Goal: Transaction & Acquisition: Book appointment/travel/reservation

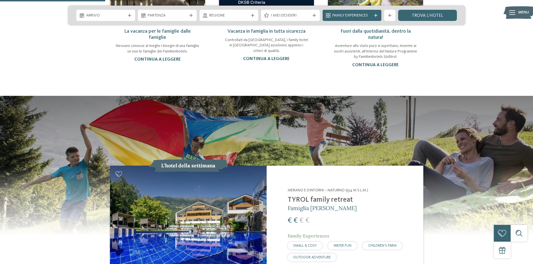
scroll to position [531, 0]
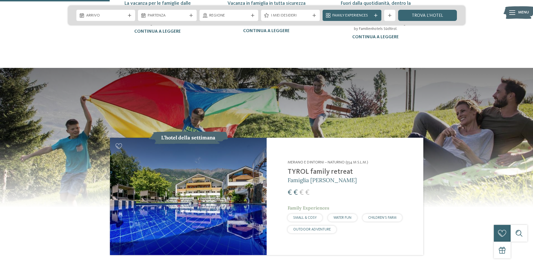
click at [182, 169] on img at bounding box center [188, 196] width 157 height 117
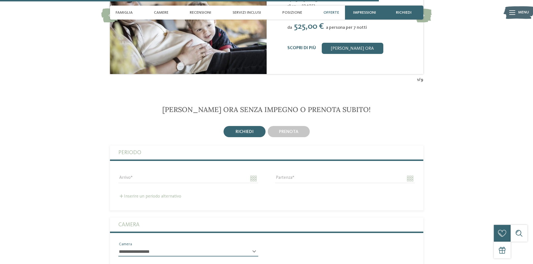
scroll to position [1202, 0]
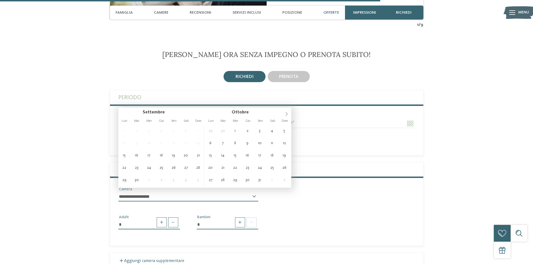
click at [149, 119] on input "Arrivo" at bounding box center [188, 124] width 140 height 10
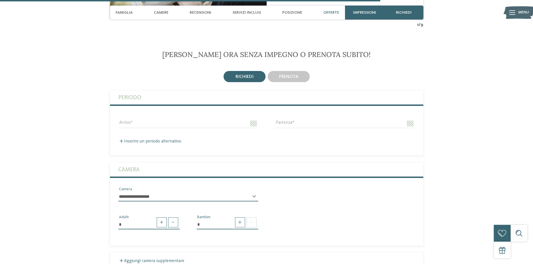
click at [442, 91] on section "Richiedi ora senza impegno o prenota subito! richiedi" at bounding box center [266, 250] width 380 height 400
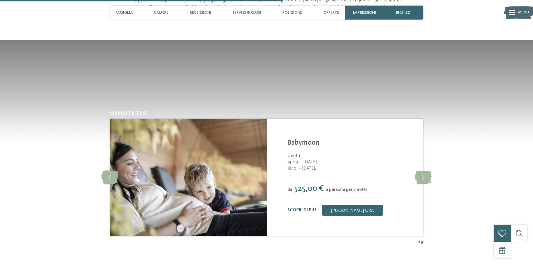
scroll to position [895, 0]
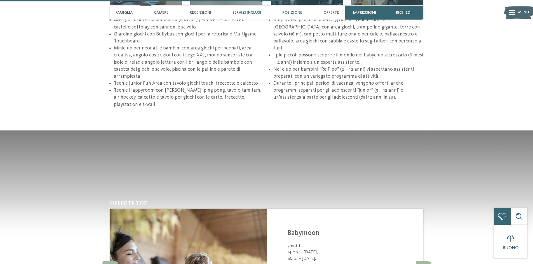
click at [291, 13] on span "Posizione" at bounding box center [292, 12] width 20 height 5
click at [290, 13] on span "Posizione" at bounding box center [292, 12] width 20 height 5
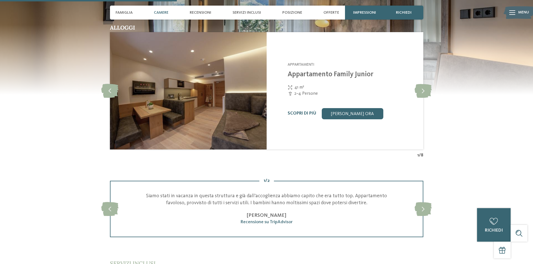
scroll to position [559, 0]
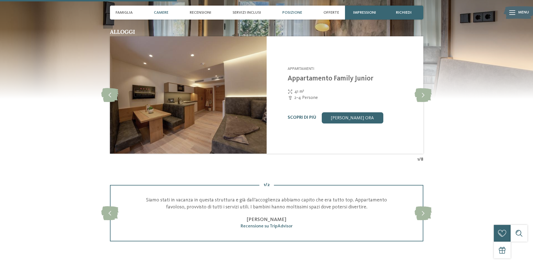
click at [289, 14] on span "Posizione" at bounding box center [292, 12] width 20 height 5
click at [119, 9] on div "Famiglia" at bounding box center [124, 13] width 23 height 14
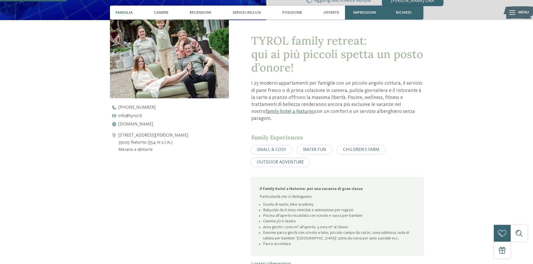
scroll to position [199, 0]
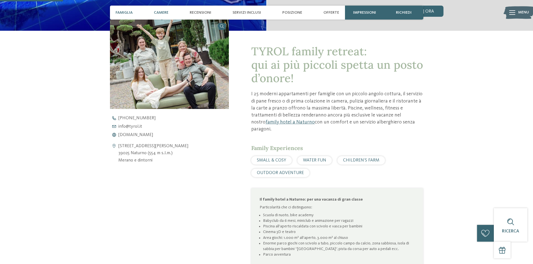
click at [166, 18] on div "Camere" at bounding box center [161, 13] width 20 height 14
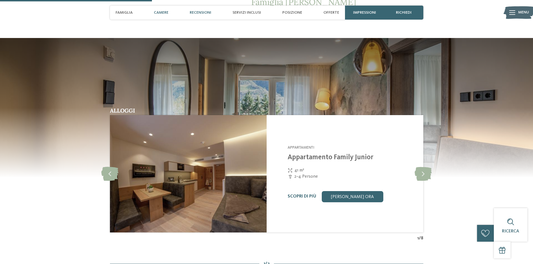
click at [204, 8] on div "Recensioni" at bounding box center [200, 13] width 27 height 14
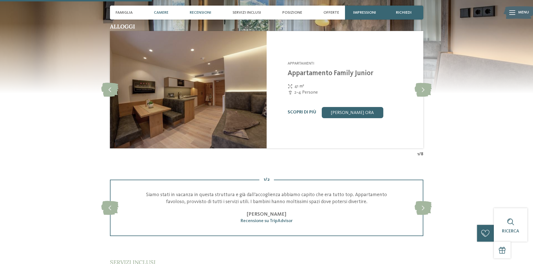
scroll to position [707, 0]
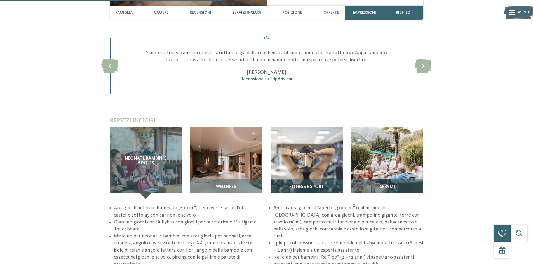
click at [255, 11] on span "Servizi inclusi" at bounding box center [246, 12] width 29 height 5
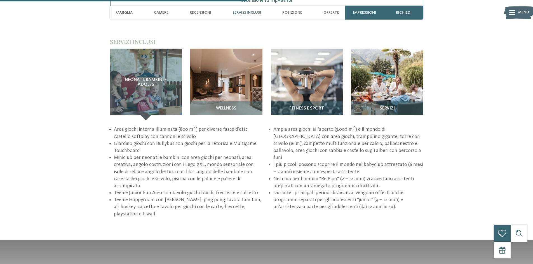
scroll to position [785, 0]
click at [296, 11] on span "Posizione" at bounding box center [292, 12] width 20 height 5
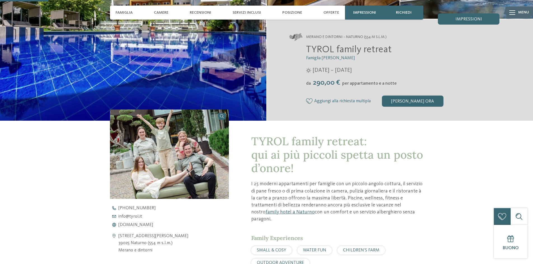
scroll to position [0, 0]
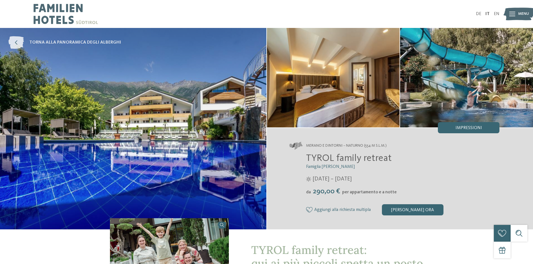
click at [82, 38] on link "torna alla panoramica degli alberghi" at bounding box center [64, 42] width 113 height 13
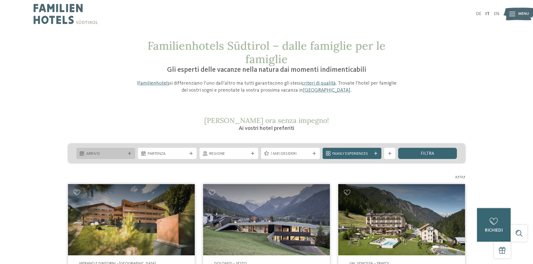
click at [105, 153] on span "Arrivo" at bounding box center [105, 154] width 39 height 6
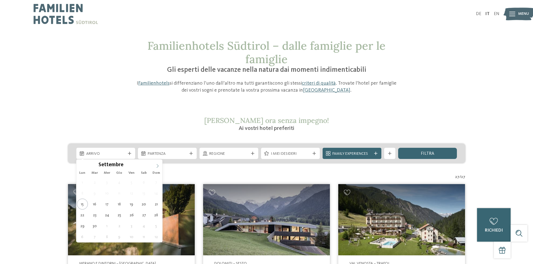
click at [158, 166] on icon at bounding box center [157, 166] width 4 height 4
type input "****"
click at [158, 166] on icon at bounding box center [157, 166] width 4 height 4
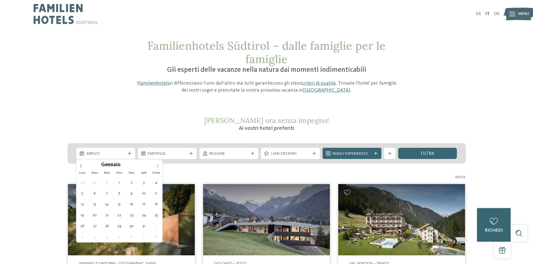
click at [158, 166] on icon at bounding box center [157, 166] width 4 height 4
type div "27.02.2026"
type input "****"
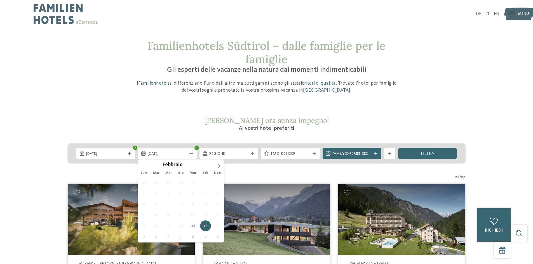
click at [219, 166] on icon at bounding box center [219, 166] width 4 height 4
type div "06.03.2026"
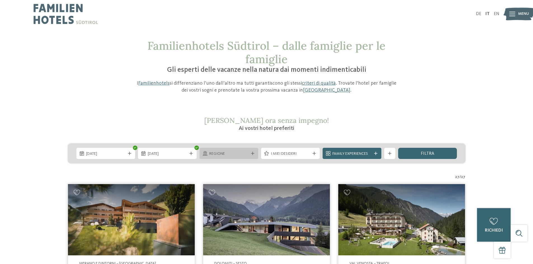
click at [223, 154] on span "Regione" at bounding box center [228, 154] width 39 height 6
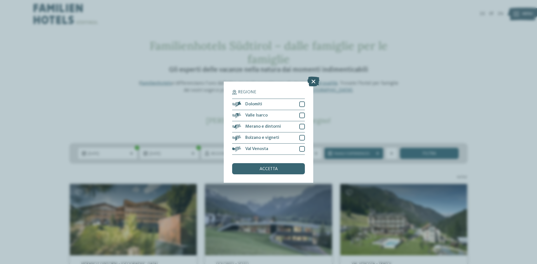
click at [311, 82] on icon at bounding box center [313, 81] width 12 height 10
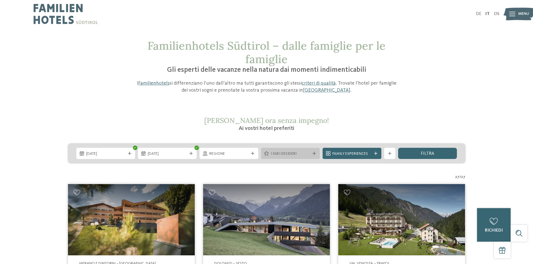
click at [294, 153] on span "I miei desideri" at bounding box center [290, 154] width 39 height 6
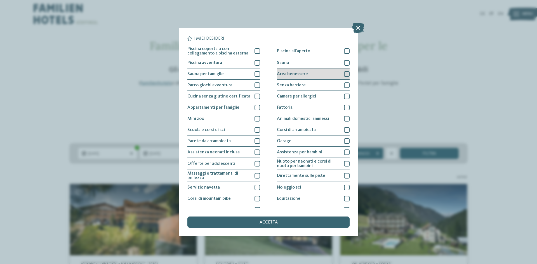
click at [301, 73] on span "Area benessere" at bounding box center [292, 74] width 31 height 4
click at [213, 54] on span "Piscina coperta o con collegamento a piscina esterna" at bounding box center [218, 51] width 63 height 9
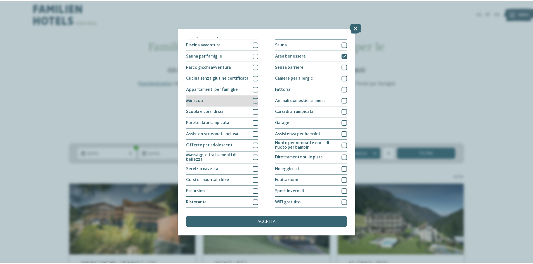
scroll to position [30, 0]
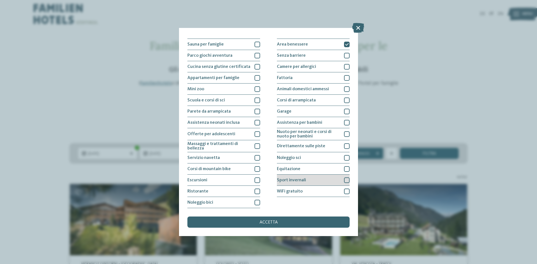
click at [292, 182] on span "Sport invernali" at bounding box center [291, 180] width 29 height 4
click at [307, 227] on div "accetta" at bounding box center [268, 222] width 162 height 11
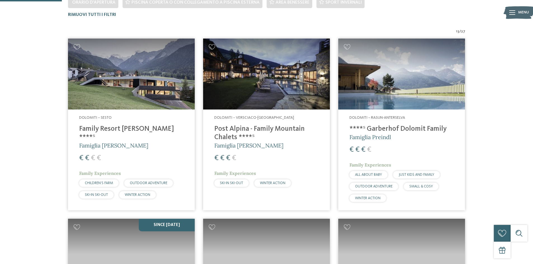
scroll to position [183, 0]
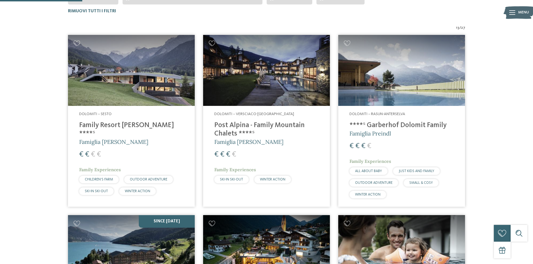
click at [136, 55] on img at bounding box center [131, 70] width 127 height 71
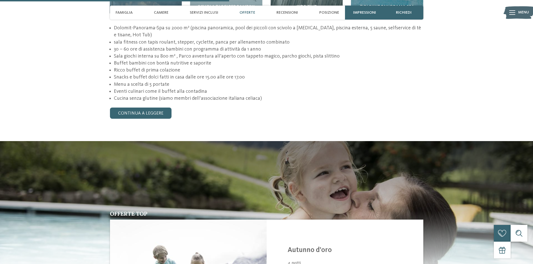
scroll to position [727, 0]
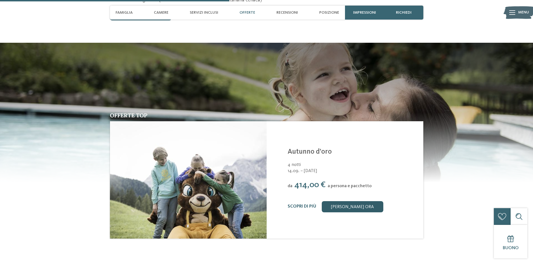
click at [360, 201] on link "[PERSON_NAME] ora" at bounding box center [353, 206] width 62 height 11
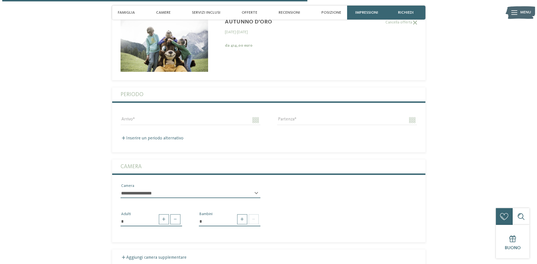
scroll to position [1073, 0]
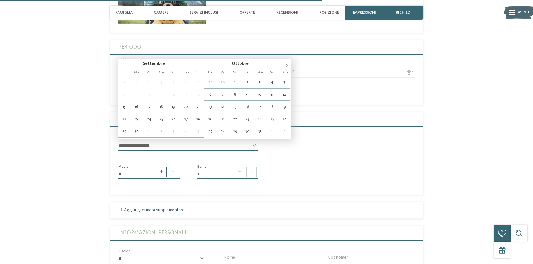
click at [161, 68] on input "Arrivo" at bounding box center [188, 73] width 140 height 10
click at [285, 65] on icon at bounding box center [286, 65] width 4 height 4
type input "****"
click at [285, 65] on icon at bounding box center [286, 65] width 4 height 4
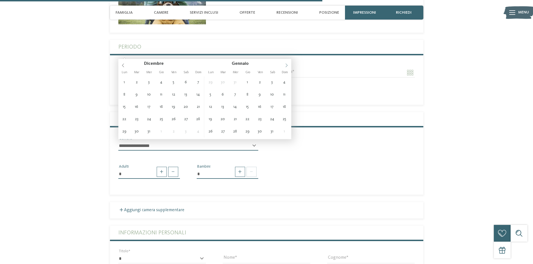
type input "****"
click at [285, 65] on icon at bounding box center [286, 65] width 4 height 4
type input "**********"
type input "****"
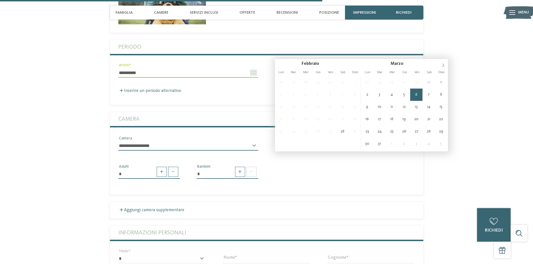
type input "**********"
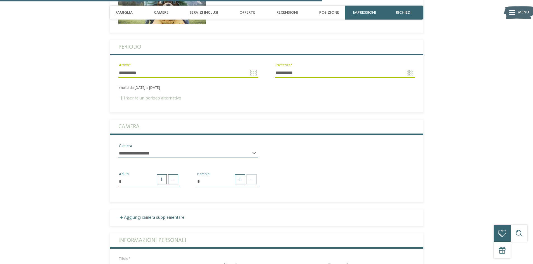
click at [148, 96] on label "Inserire un periodo alternativo" at bounding box center [149, 98] width 63 height 4
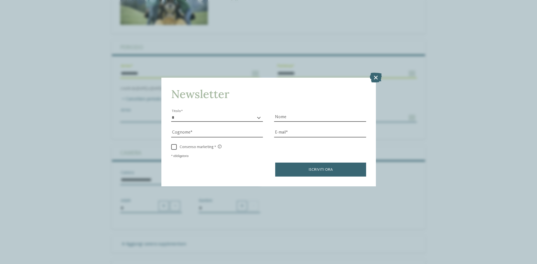
click at [206, 119] on select "* ****** ******* ******** ******" at bounding box center [217, 118] width 92 height 8
select select "*"
click at [171, 114] on select "* ****** ******* ******** ******" at bounding box center [217, 118] width 92 height 8
click at [278, 110] on div "Nome" at bounding box center [320, 114] width 92 height 15
click at [285, 116] on input "Nome" at bounding box center [320, 118] width 92 height 8
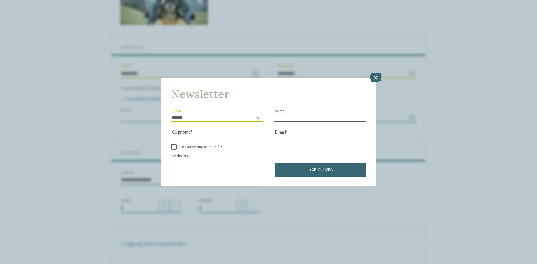
type input "********"
type input "*****"
type input "**********"
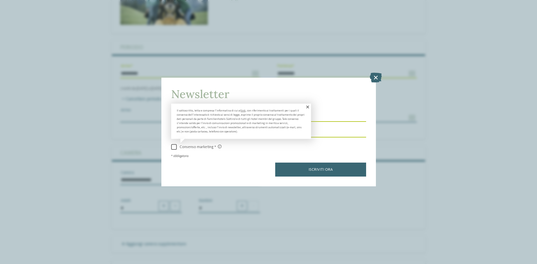
click at [191, 143] on div "Il sottoscritto, letta e compresa l’informativa di cui al link , con riferiment…" at bounding box center [241, 124] width 140 height 41
click at [192, 147] on span "Consenso marketing" at bounding box center [199, 147] width 45 height 5
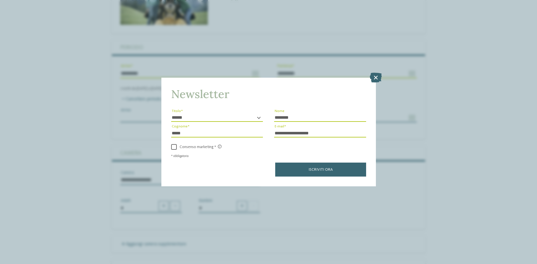
click at [341, 179] on div "**********" at bounding box center [268, 132] width 214 height 109
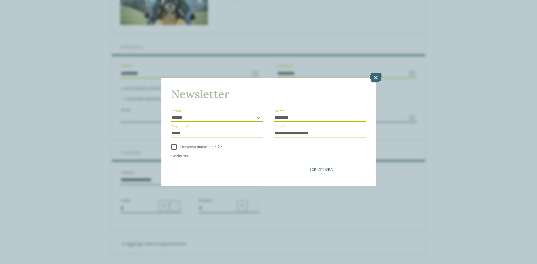
click at [334, 169] on button "Iscriviti ora" at bounding box center [320, 170] width 91 height 14
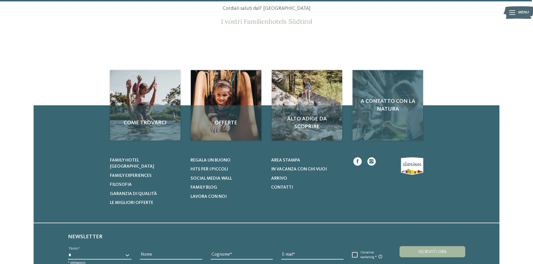
scroll to position [127, 0]
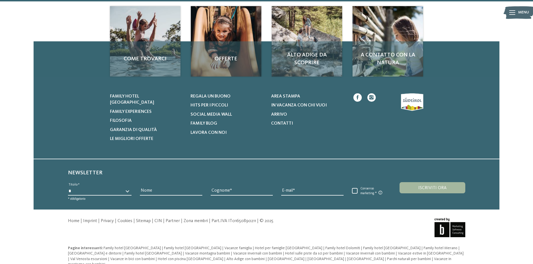
click at [82, 187] on select "* ****** ******* ******** ******" at bounding box center [100, 191] width 64 height 8
select select "*"
click at [68, 187] on select "* ****** ******* ******** ******" at bounding box center [100, 191] width 64 height 8
click at [143, 187] on input "Nome" at bounding box center [171, 191] width 62 height 8
type input "********"
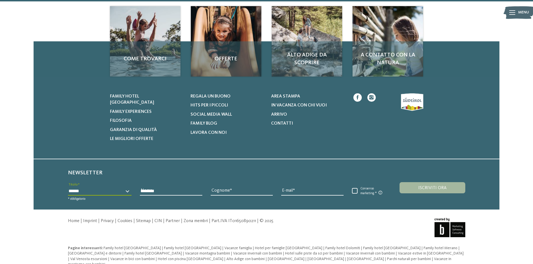
type input "*****"
type input "**********"
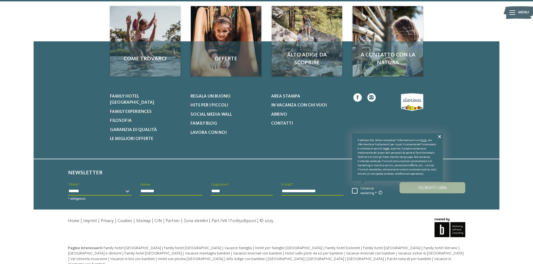
click at [350, 187] on div "Consenso marketing Il sottoscritto, letta e compresa l’informativa di cui al li…" at bounding box center [372, 191] width 48 height 9
drag, startPoint x: 355, startPoint y: 184, endPoint x: 407, endPoint y: 184, distance: 51.2
click at [356, 188] on span at bounding box center [355, 191] width 6 height 6
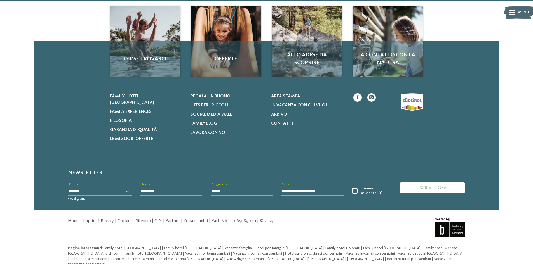
click at [415, 183] on button "Iscriviti ora" at bounding box center [431, 187] width 65 height 11
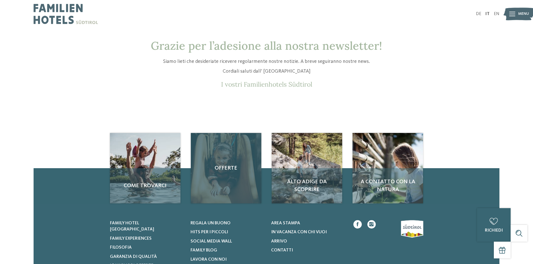
click at [232, 194] on div "Offerte" at bounding box center [226, 168] width 70 height 70
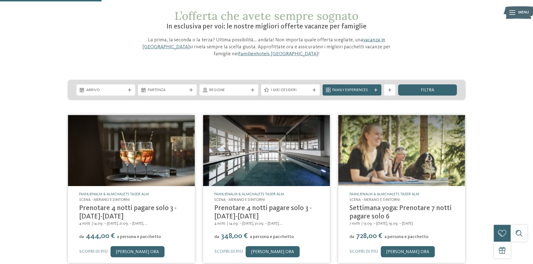
scroll to position [28, 0]
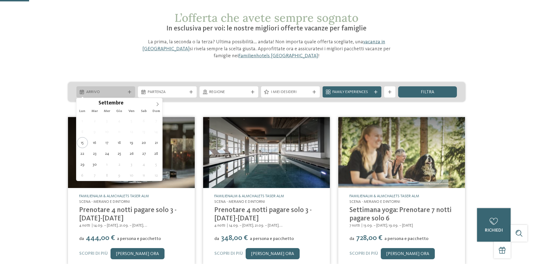
click at [111, 91] on span "Arrivo" at bounding box center [105, 92] width 39 height 6
click at [159, 103] on icon at bounding box center [157, 104] width 4 height 4
type input "****"
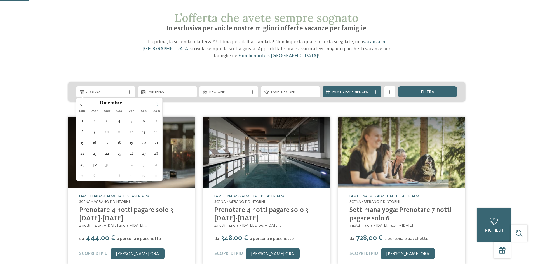
click at [159, 103] on icon at bounding box center [157, 104] width 4 height 4
click at [80, 102] on icon at bounding box center [81, 104] width 4 height 4
type div "27.02.2026"
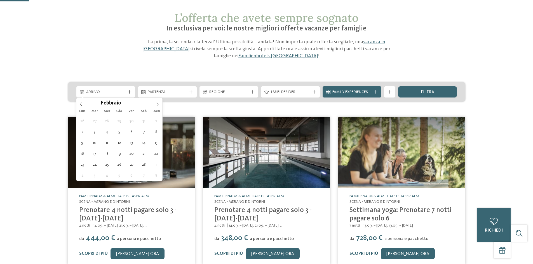
type input "****"
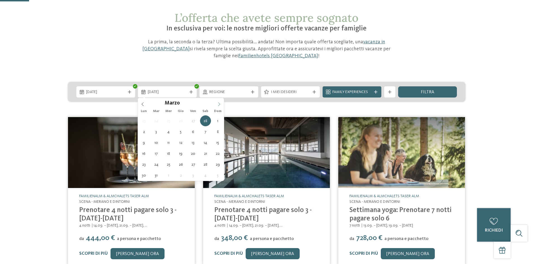
click at [218, 103] on icon at bounding box center [219, 104] width 4 height 4
type div "06.03.2026"
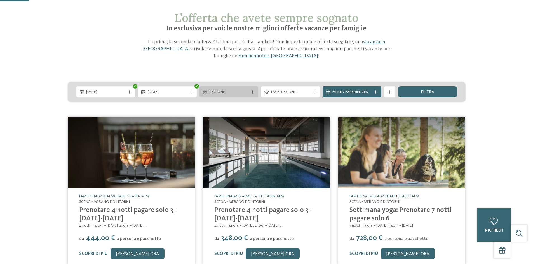
click at [239, 91] on span "Regione" at bounding box center [228, 92] width 39 height 6
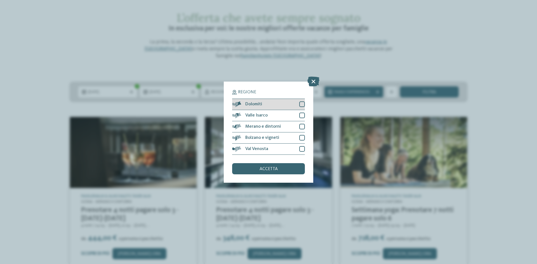
click at [301, 105] on div at bounding box center [302, 104] width 6 height 6
click at [301, 112] on div "Valle Isarco" at bounding box center [268, 115] width 73 height 11
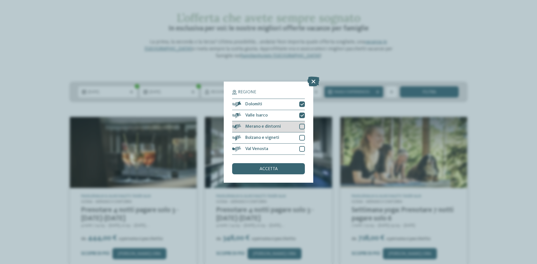
click at [301, 128] on div at bounding box center [302, 127] width 6 height 6
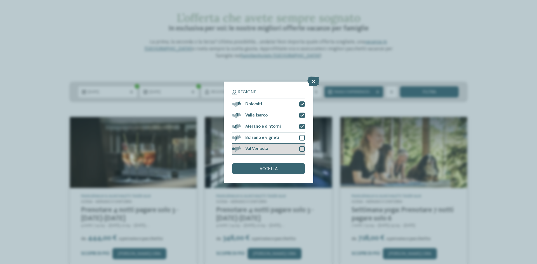
drag, startPoint x: 302, startPoint y: 139, endPoint x: 302, endPoint y: 146, distance: 7.3
click at [302, 141] on div "Bolzano e vigneti" at bounding box center [268, 138] width 73 height 11
click at [302, 146] on div "Val Venosta" at bounding box center [268, 149] width 73 height 11
click at [279, 167] on div "accetta" at bounding box center [268, 168] width 73 height 11
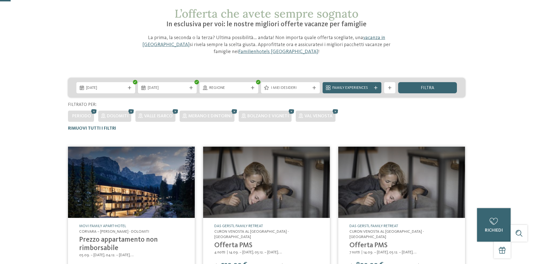
scroll to position [0, 0]
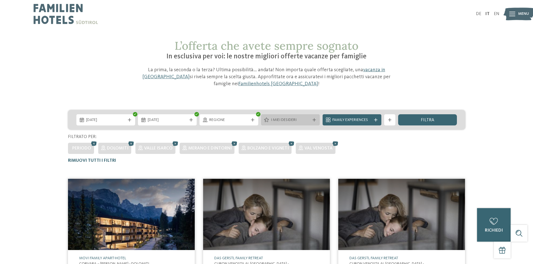
click at [285, 121] on span "I miei desideri" at bounding box center [290, 120] width 39 height 6
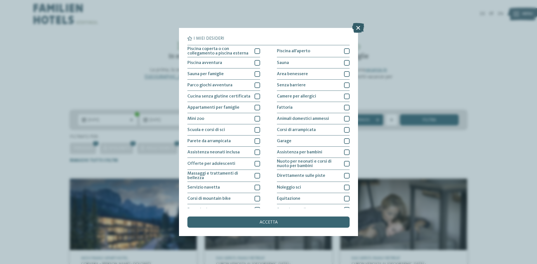
click at [358, 29] on icon at bounding box center [358, 28] width 12 height 10
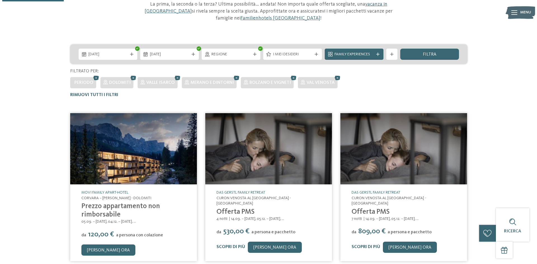
scroll to position [56, 0]
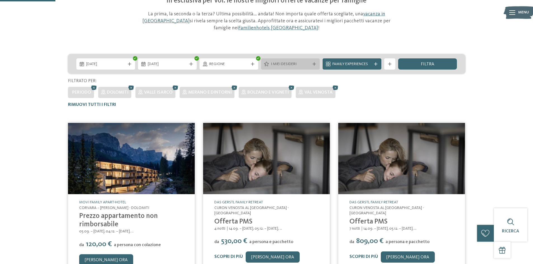
click at [287, 60] on div "I miei desideri" at bounding box center [290, 63] width 59 height 11
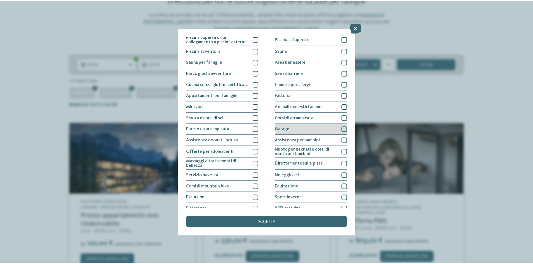
scroll to position [30, 0]
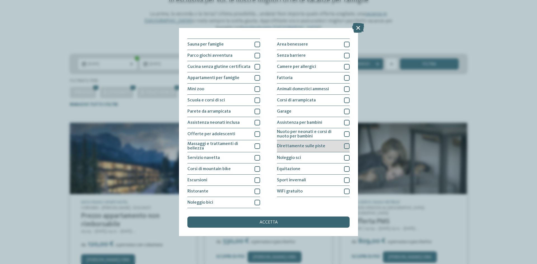
click at [328, 145] on div "Direttamente sulle piste" at bounding box center [313, 146] width 73 height 12
click at [247, 225] on div "accetta" at bounding box center [268, 222] width 162 height 11
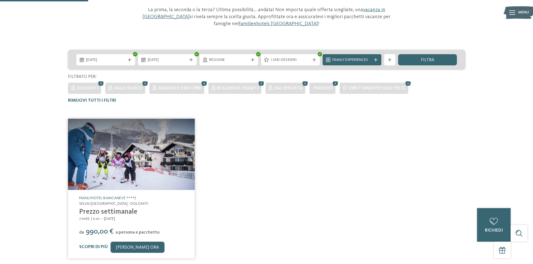
scroll to position [32, 0]
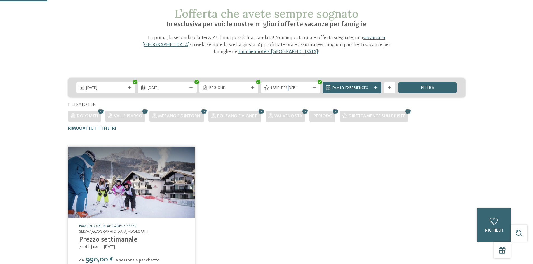
click at [288, 82] on div "I miei desideri" at bounding box center [290, 87] width 59 height 11
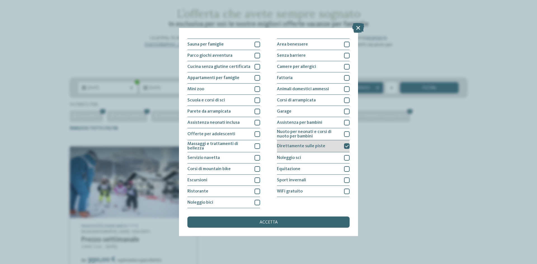
click at [325, 144] on div "Direttamente sulle piste" at bounding box center [313, 146] width 73 height 12
click at [309, 181] on div "Sport invernali" at bounding box center [313, 180] width 73 height 11
click at [310, 221] on div "accetta" at bounding box center [268, 222] width 162 height 11
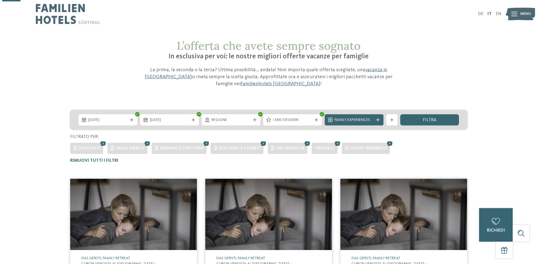
scroll to position [140, 0]
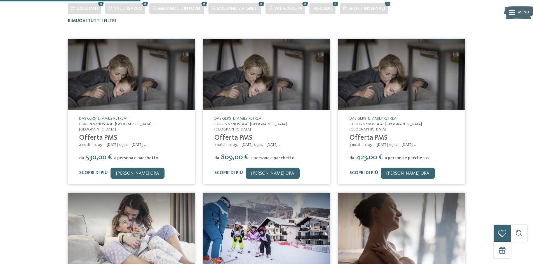
click at [397, 92] on img at bounding box center [401, 74] width 127 height 71
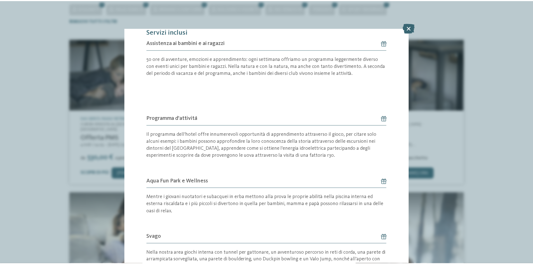
scroll to position [355, 0]
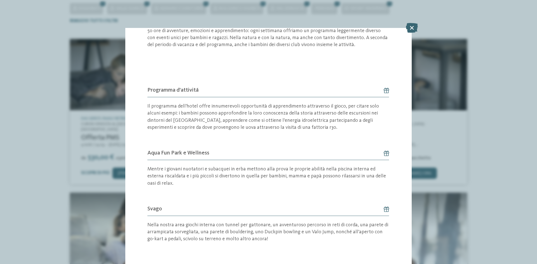
drag, startPoint x: 409, startPoint y: 25, endPoint x: 446, endPoint y: 65, distance: 54.0
click at [409, 25] on icon at bounding box center [412, 28] width 12 height 10
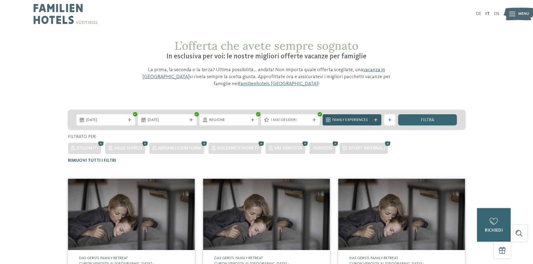
click at [371, 119] on span "Family Experiences" at bounding box center [351, 120] width 39 height 6
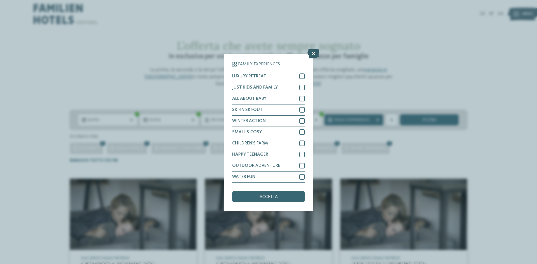
click at [308, 55] on icon at bounding box center [313, 53] width 12 height 10
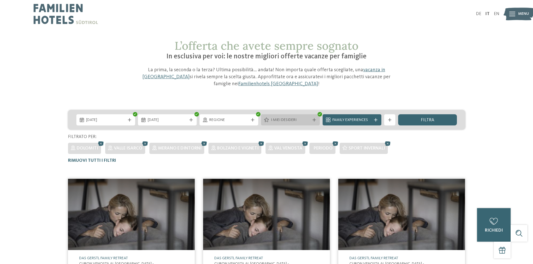
click at [300, 121] on span "I miei desideri" at bounding box center [290, 120] width 39 height 6
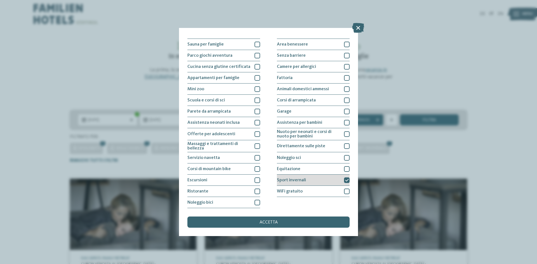
click at [300, 178] on span "Sport invernali" at bounding box center [291, 180] width 29 height 4
click at [273, 223] on span "accetta" at bounding box center [268, 222] width 18 height 4
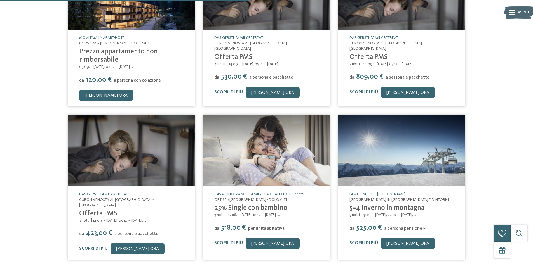
scroll to position [312, 0]
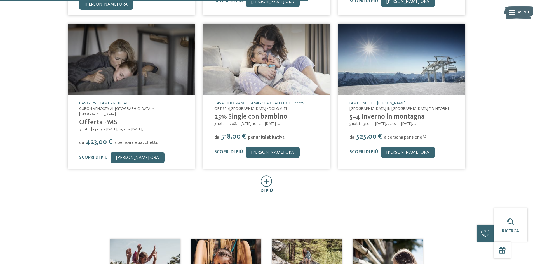
click at [265, 176] on icon at bounding box center [266, 181] width 11 height 11
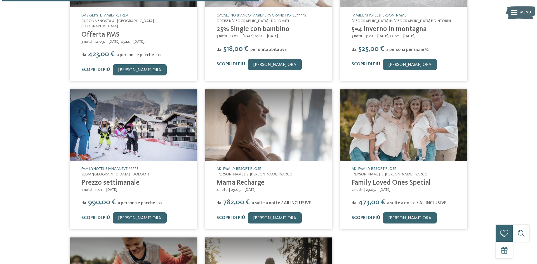
scroll to position [391, 0]
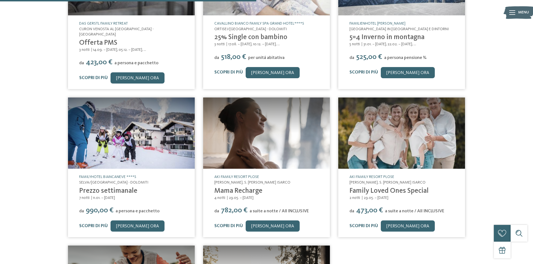
click at [397, 118] on img at bounding box center [401, 133] width 127 height 71
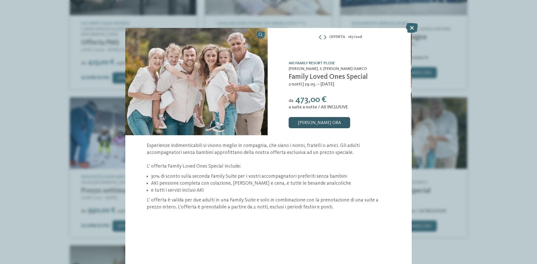
click at [328, 125] on link "[PERSON_NAME] ora" at bounding box center [320, 122] width 62 height 11
